Goal: Task Accomplishment & Management: Use online tool/utility

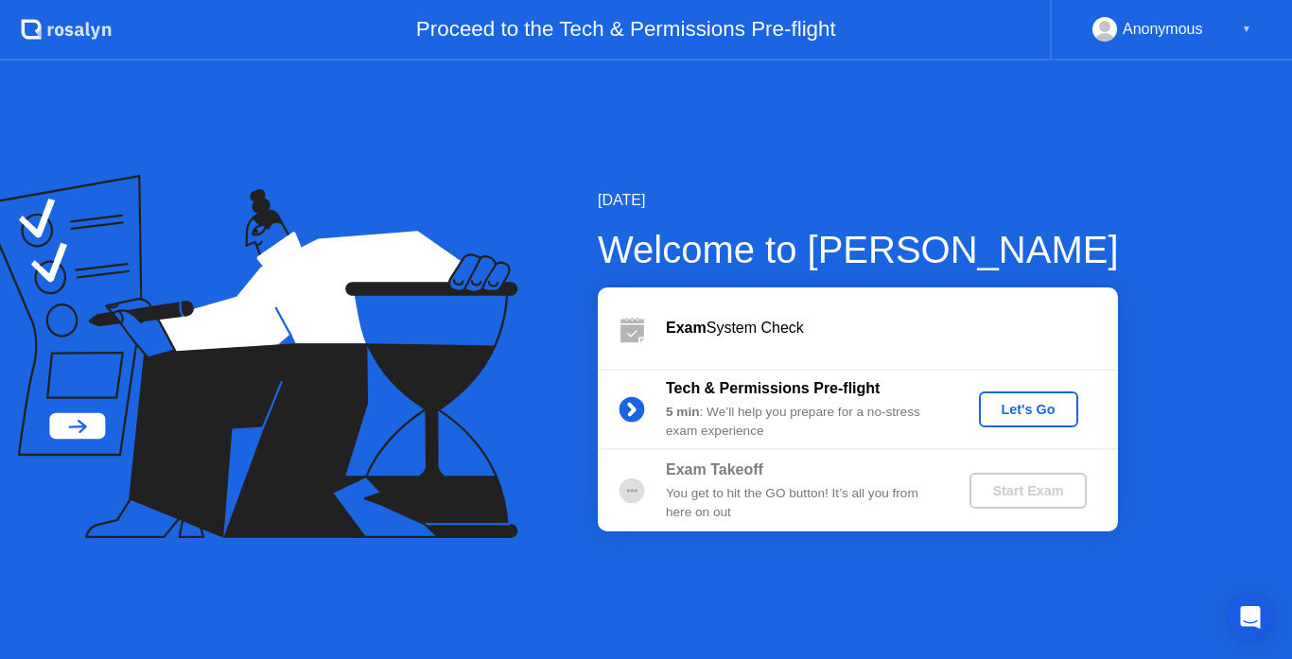
click at [996, 417] on div "Let's Go" at bounding box center [1028, 409] width 84 height 15
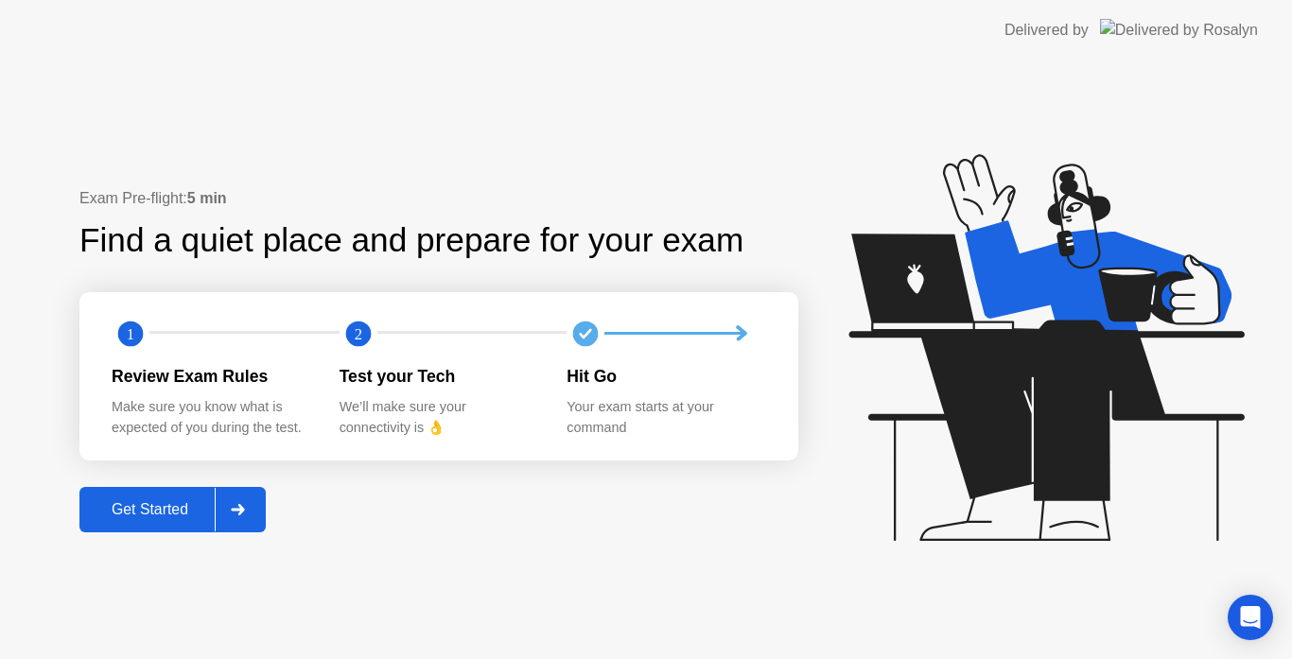
click at [168, 510] on div "Get Started" at bounding box center [150, 509] width 130 height 17
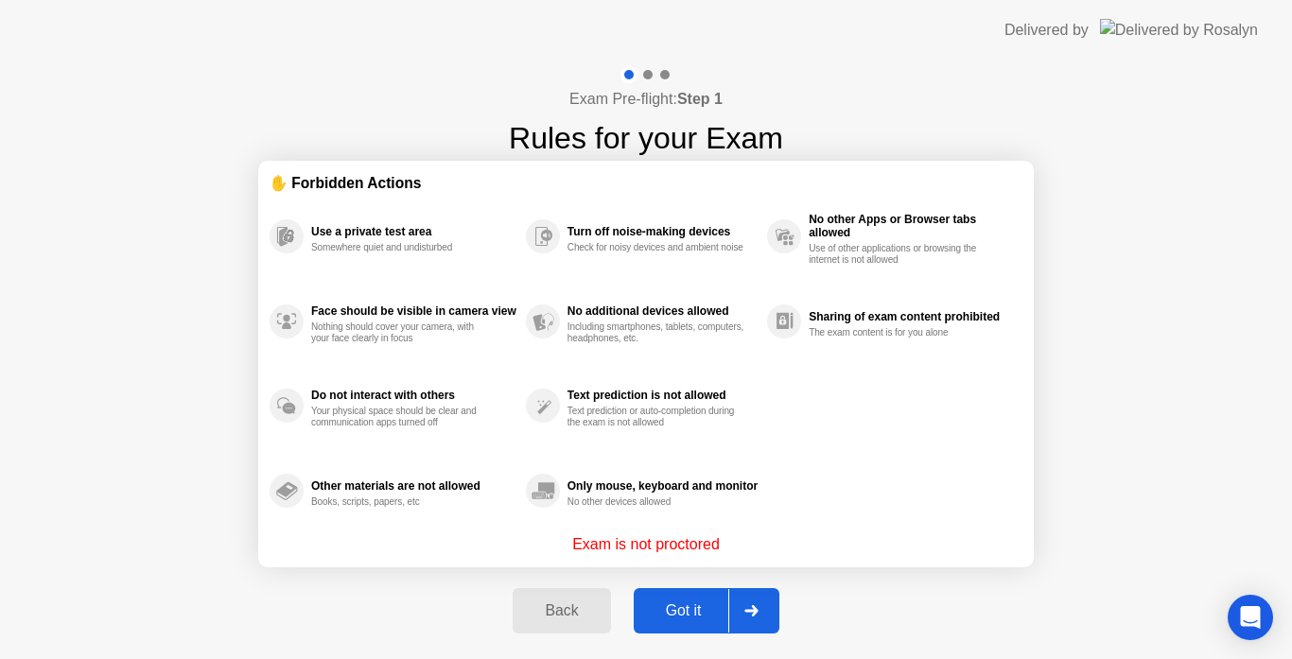
click at [679, 605] on div "Got it" at bounding box center [683, 610] width 89 height 17
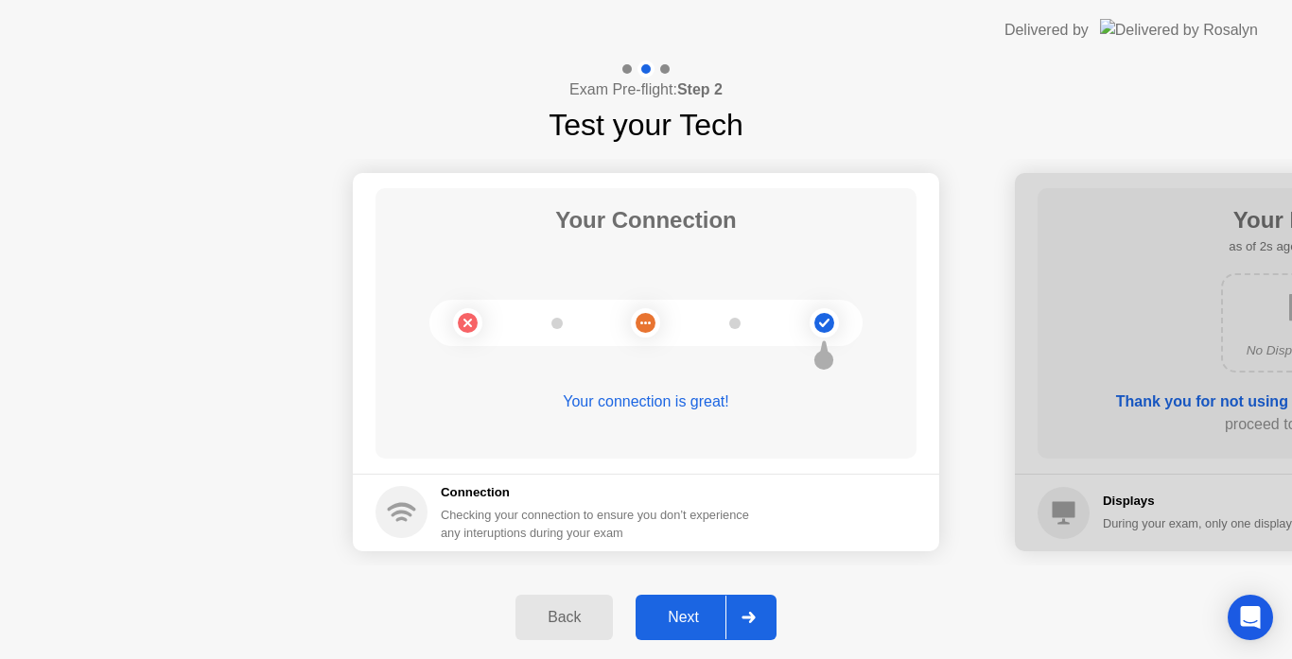
click at [679, 605] on button "Next" at bounding box center [705, 617] width 141 height 45
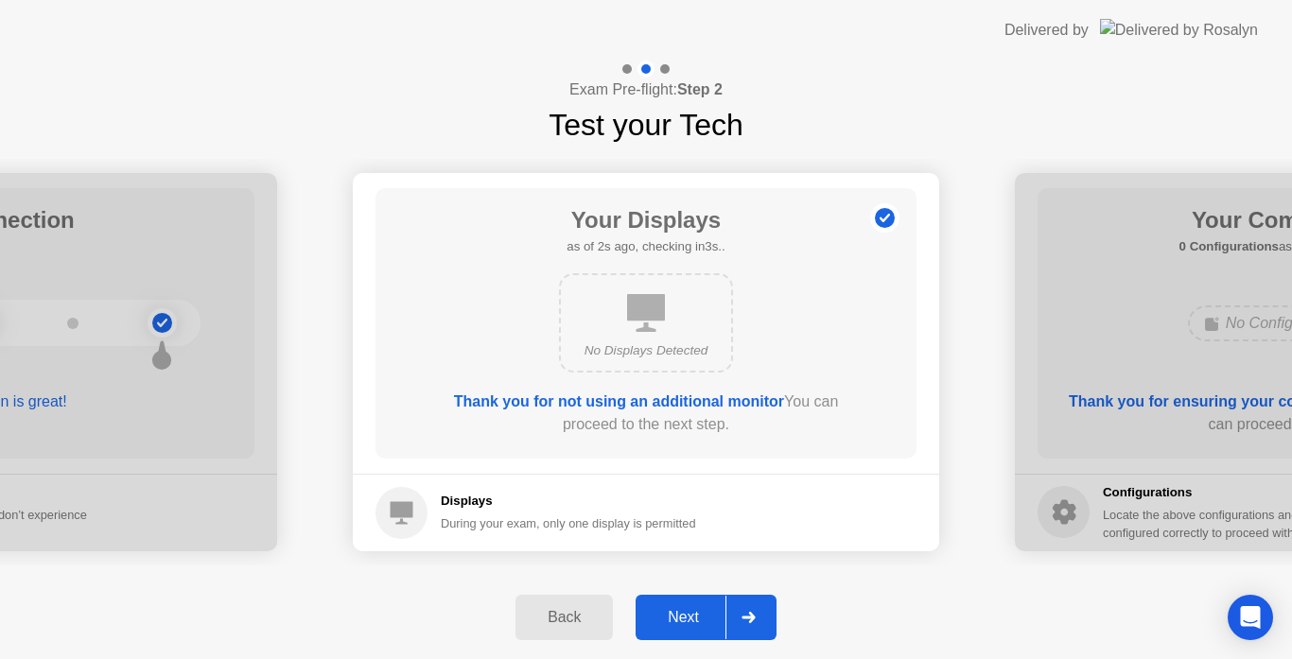
click at [679, 605] on button "Next" at bounding box center [705, 617] width 141 height 45
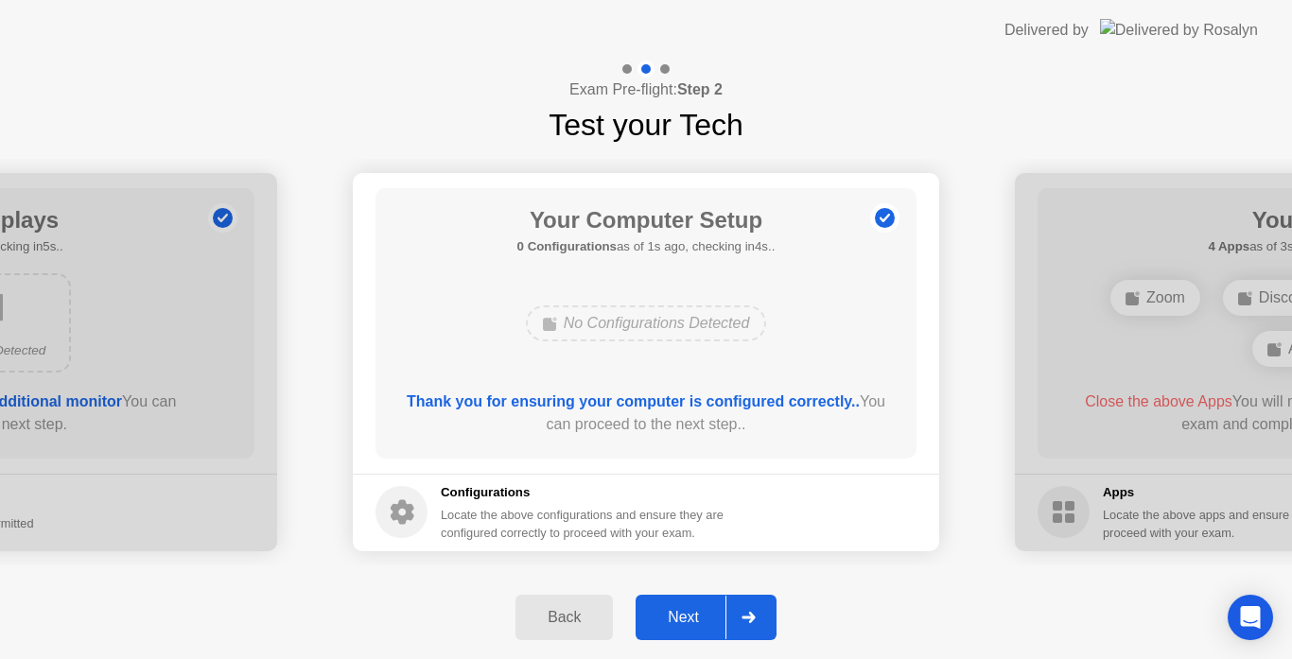
click at [679, 605] on button "Next" at bounding box center [705, 617] width 141 height 45
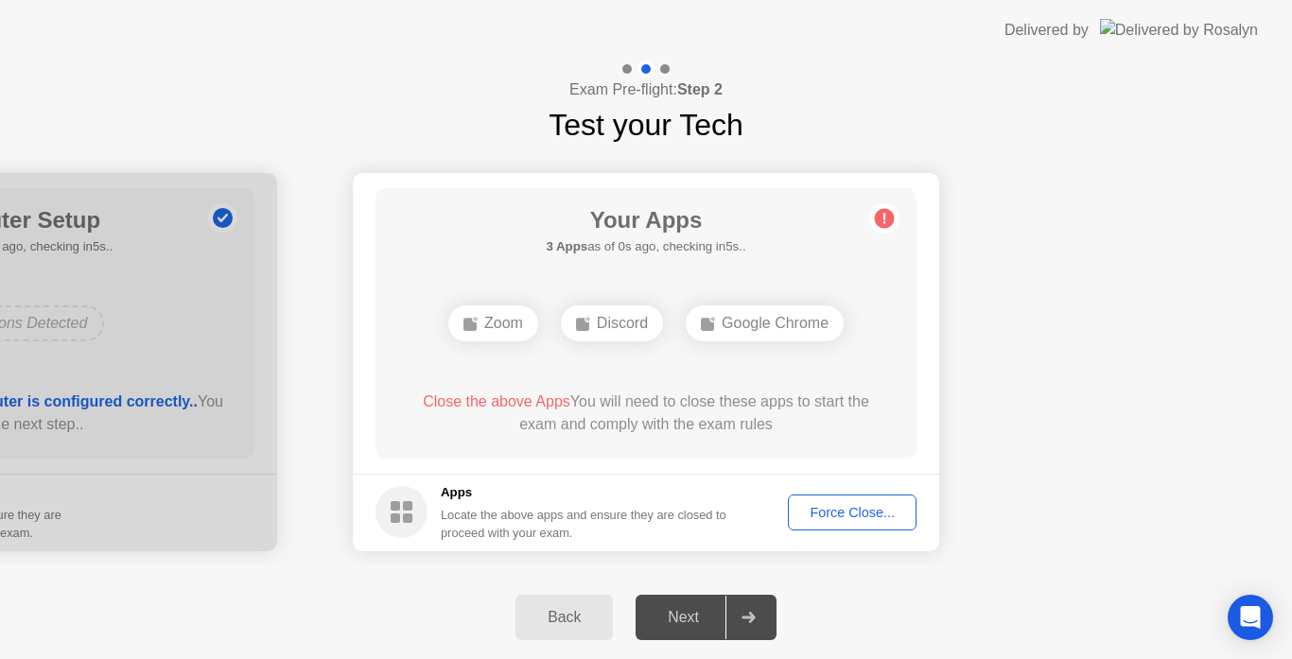
click at [859, 512] on div "Force Close..." at bounding box center [851, 512] width 115 height 15
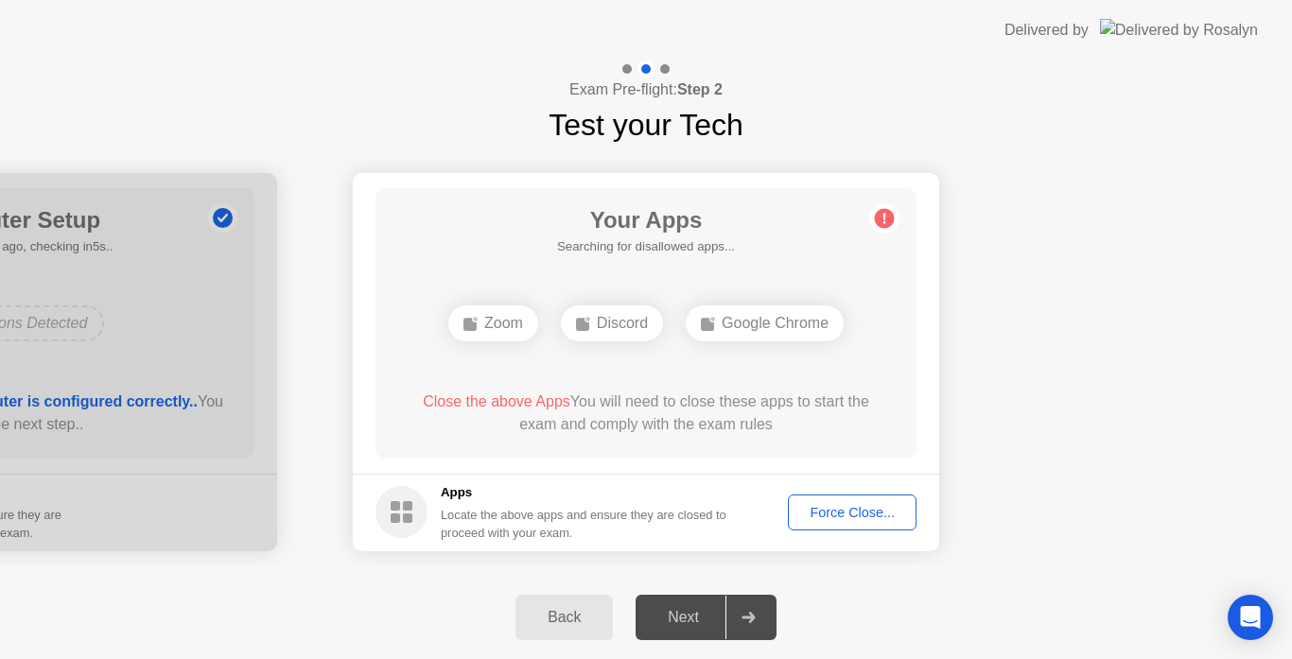
click at [838, 509] on div "Force Close..." at bounding box center [851, 512] width 115 height 15
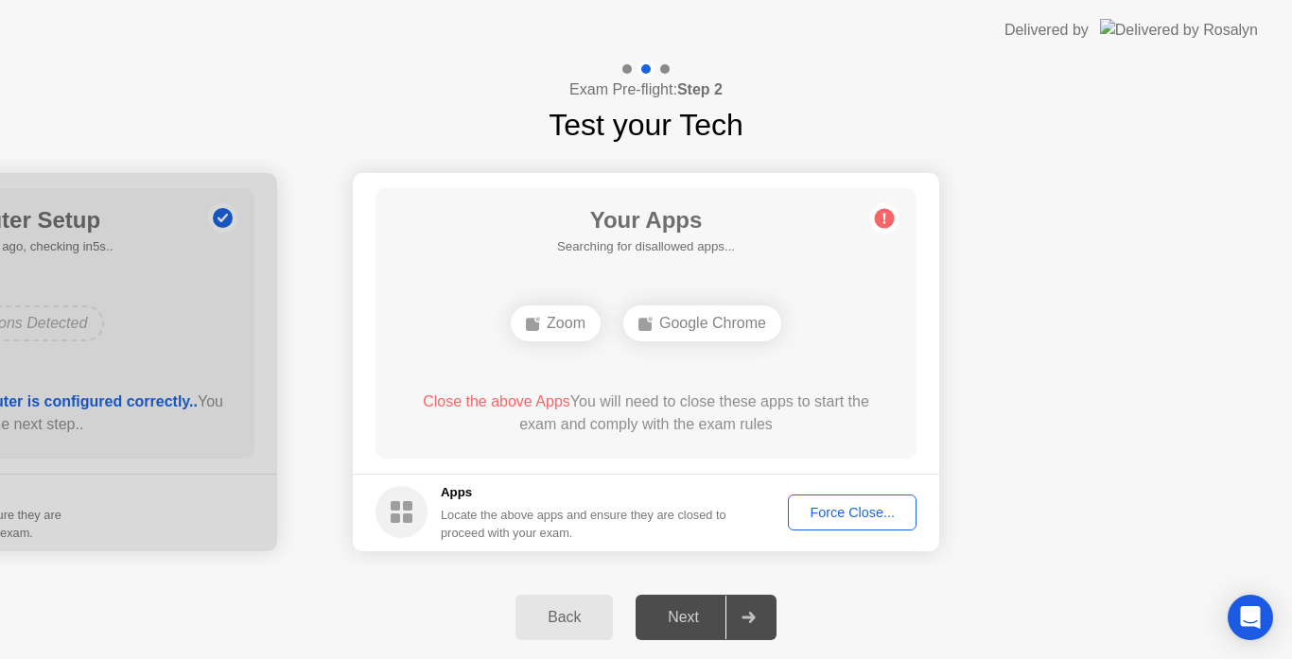
click at [857, 506] on div "Force Close..." at bounding box center [851, 512] width 115 height 15
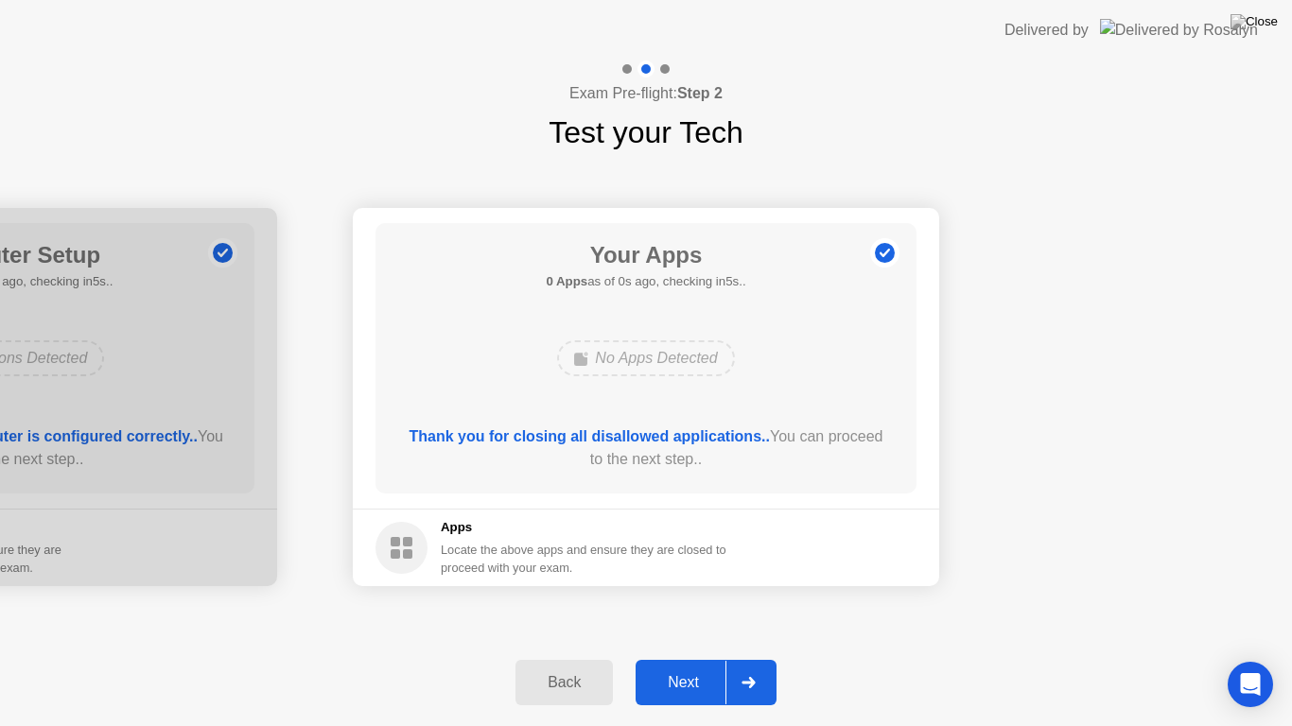
click at [722, 460] on div "Thank you for closing all disallowed applications.. You can proceed to the next…" at bounding box center [646, 447] width 487 height 45
click at [676, 658] on div "Next" at bounding box center [683, 682] width 84 height 17
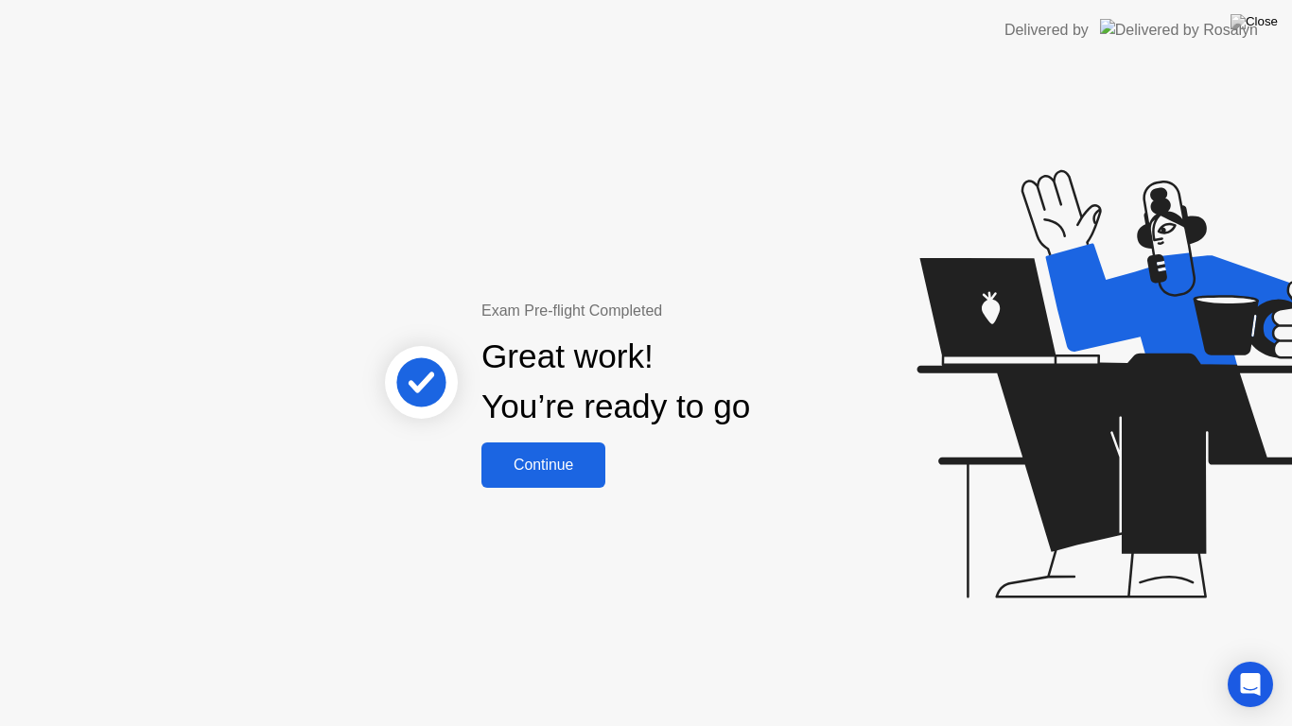
click at [589, 473] on div "Continue" at bounding box center [543, 465] width 113 height 17
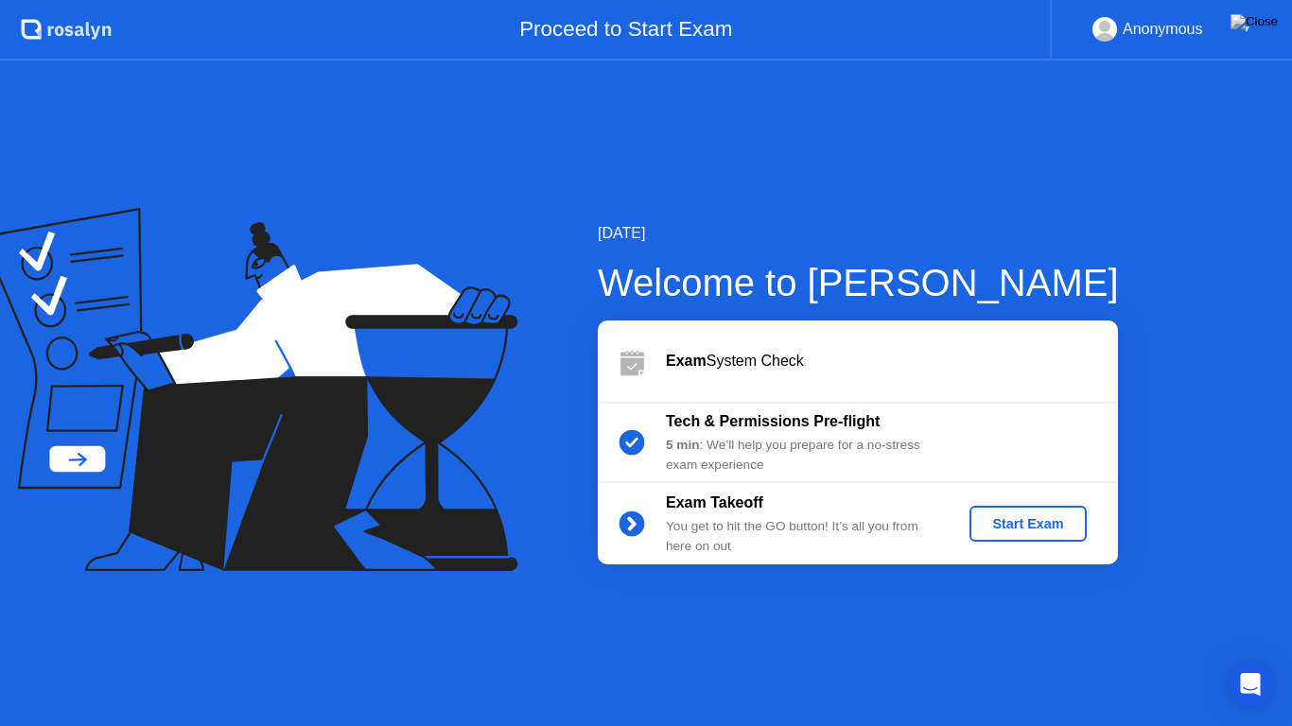
click at [473, 464] on icon at bounding box center [249, 390] width 537 height 364
click at [854, 26] on div "Proceed to Start Exam" at bounding box center [581, 30] width 938 height 61
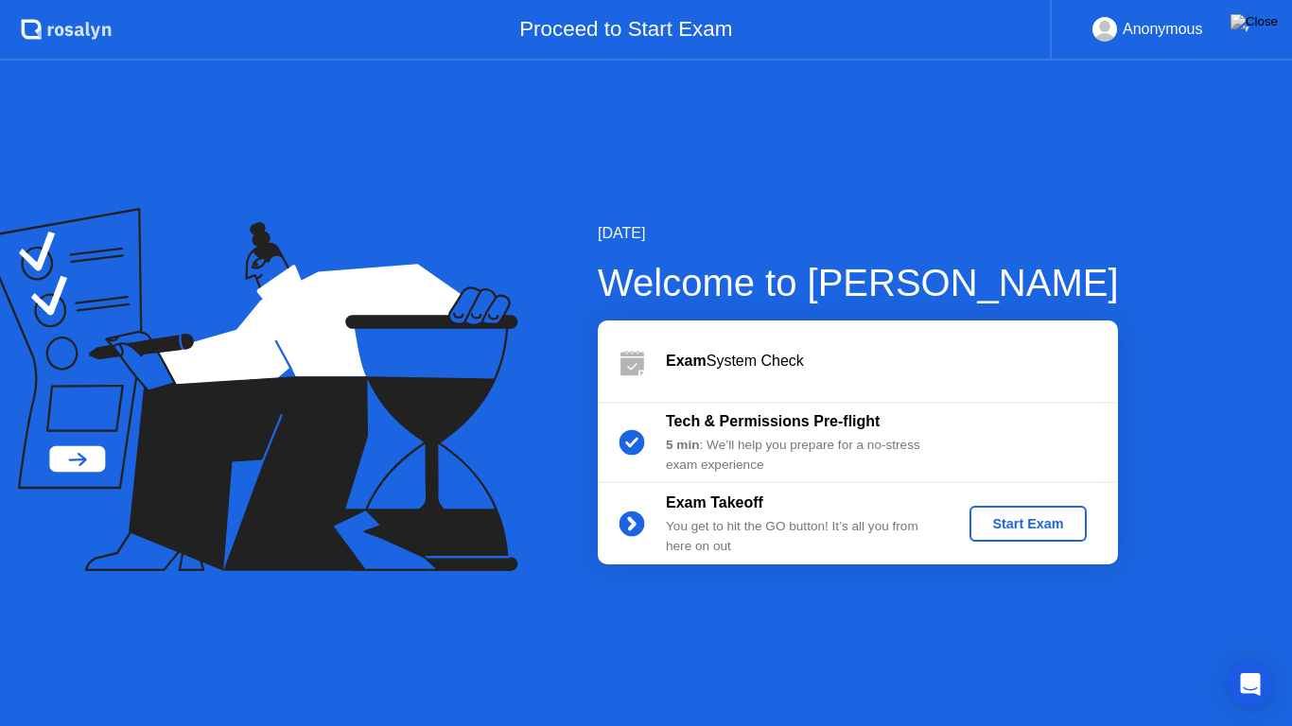
click at [854, 26] on div "Proceed to Start Exam" at bounding box center [581, 30] width 938 height 61
click at [1273, 432] on div "[DATE] Welcome to [PERSON_NAME] Exam System Check Tech & Permissions Pre-flight…" at bounding box center [646, 394] width 1292 height 666
click at [872, 27] on div "Proceed to Start Exam" at bounding box center [581, 30] width 938 height 61
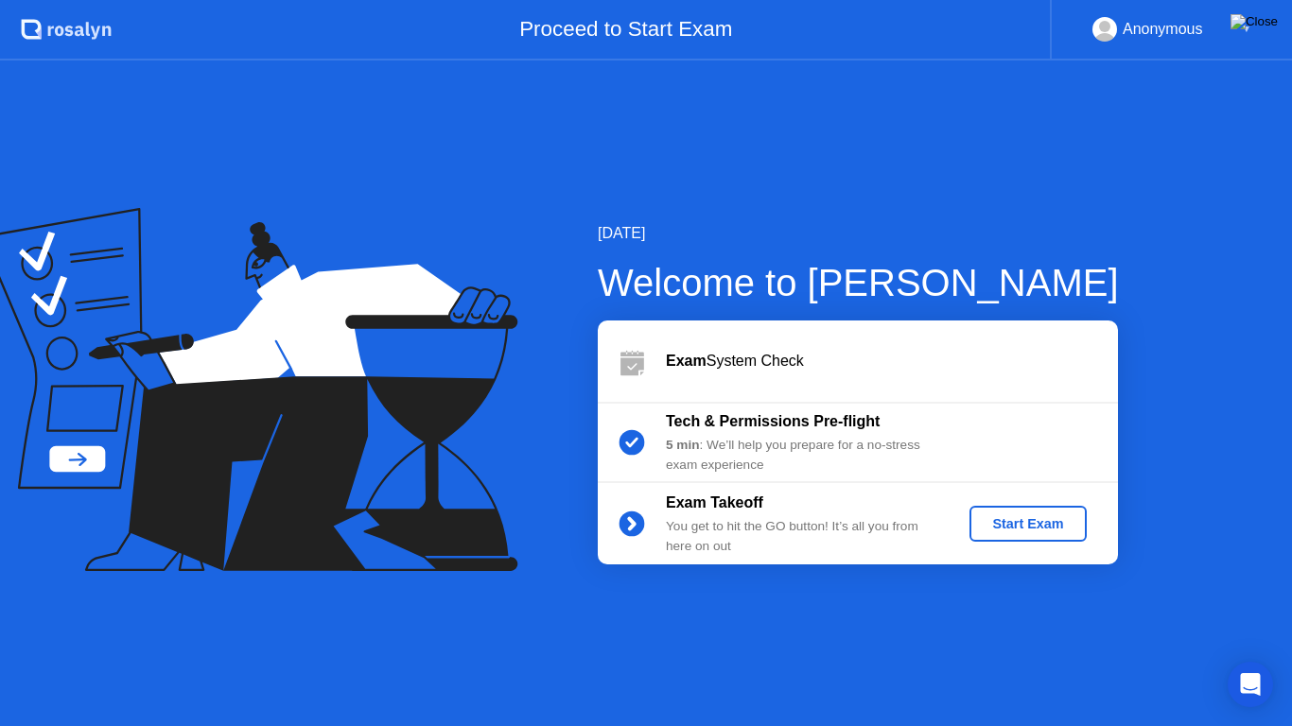
click at [1264, 21] on img at bounding box center [1253, 21] width 47 height 15
click at [1015, 529] on div "Start Exam" at bounding box center [1027, 523] width 101 height 15
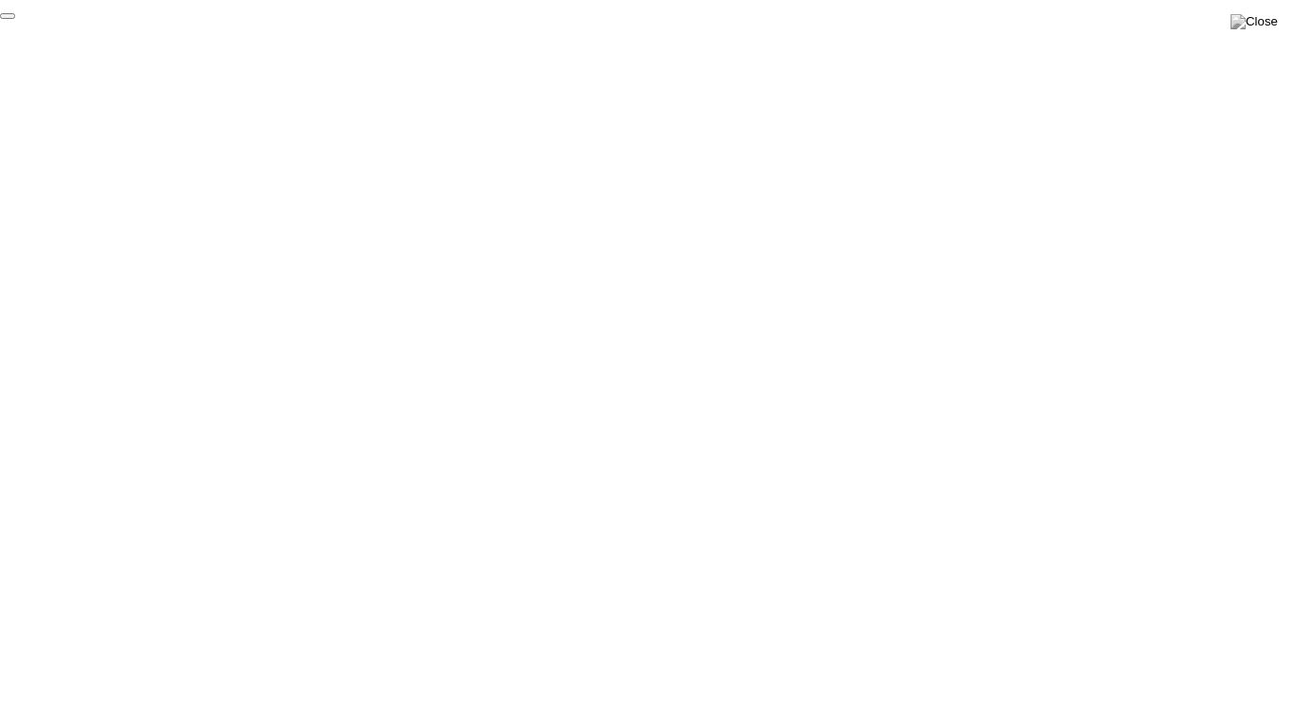
click div "End Proctoring Session"
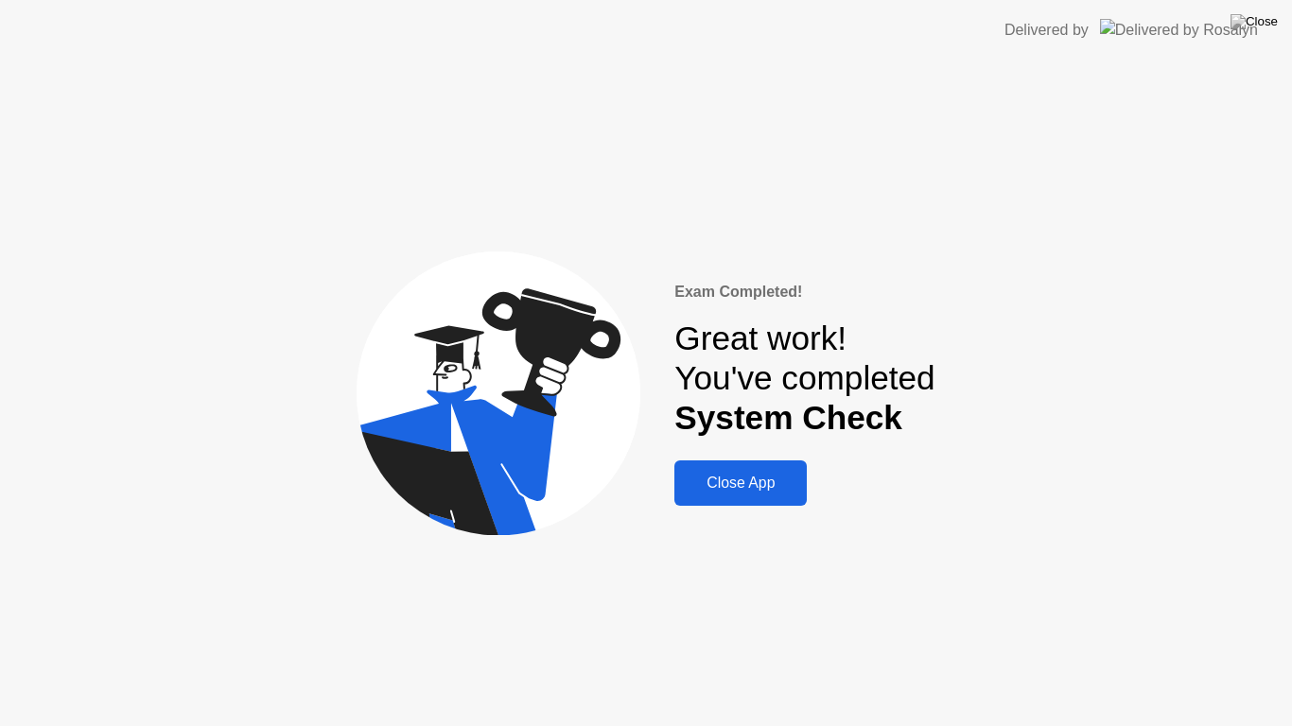
click at [760, 480] on div "Close App" at bounding box center [740, 483] width 121 height 17
